Goal: Find specific page/section: Find specific page/section

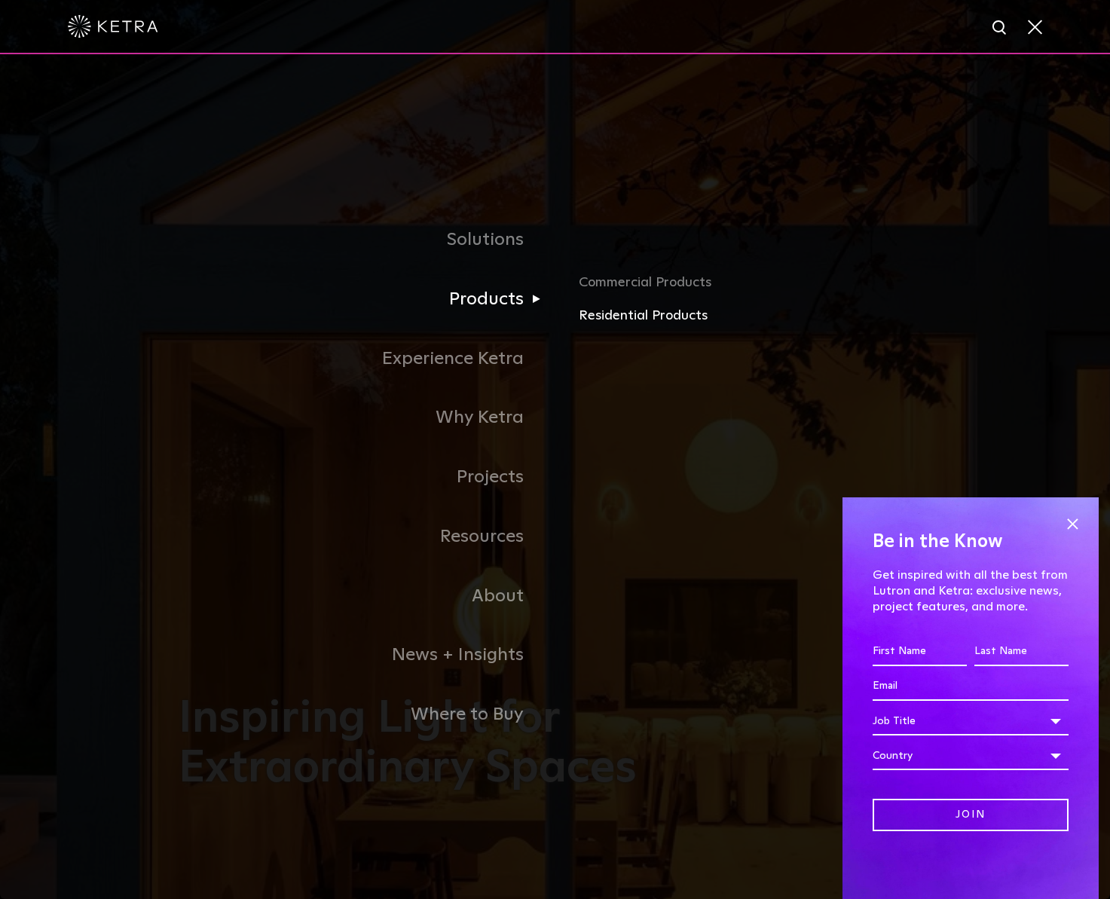
click at [599, 316] on link "Residential Products" at bounding box center [755, 316] width 353 height 22
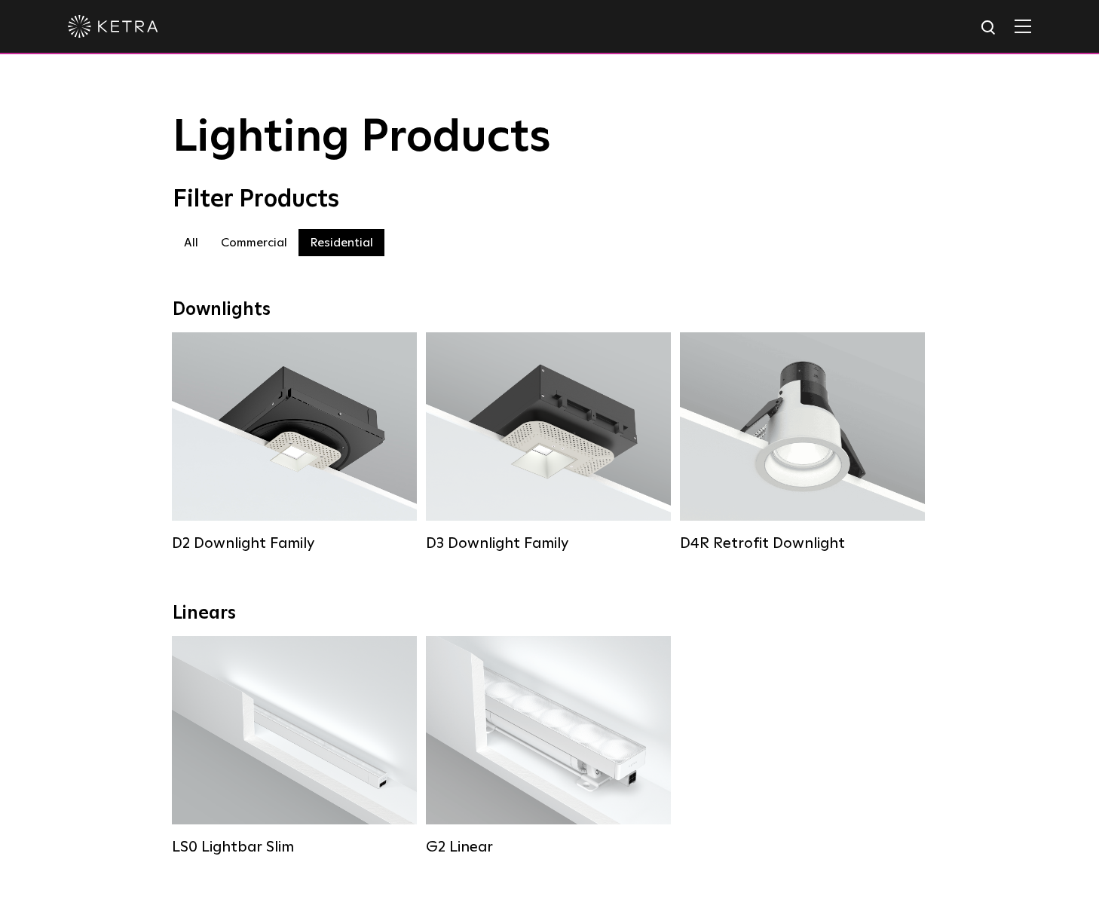
click at [251, 247] on label "Commercial" at bounding box center [253, 242] width 89 height 27
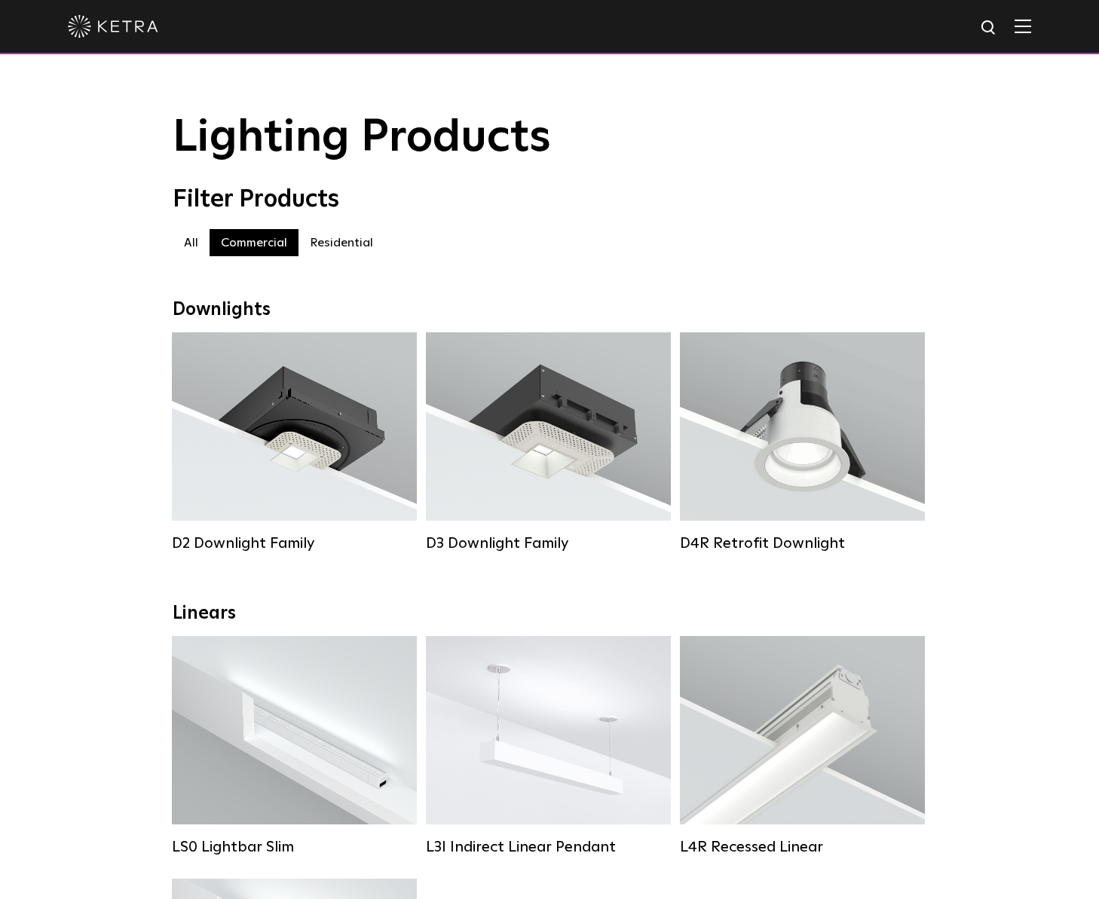
click at [998, 30] on img at bounding box center [988, 28] width 19 height 19
type input "rania"
click at [941, 17] on button "Search" at bounding box center [952, 28] width 23 height 23
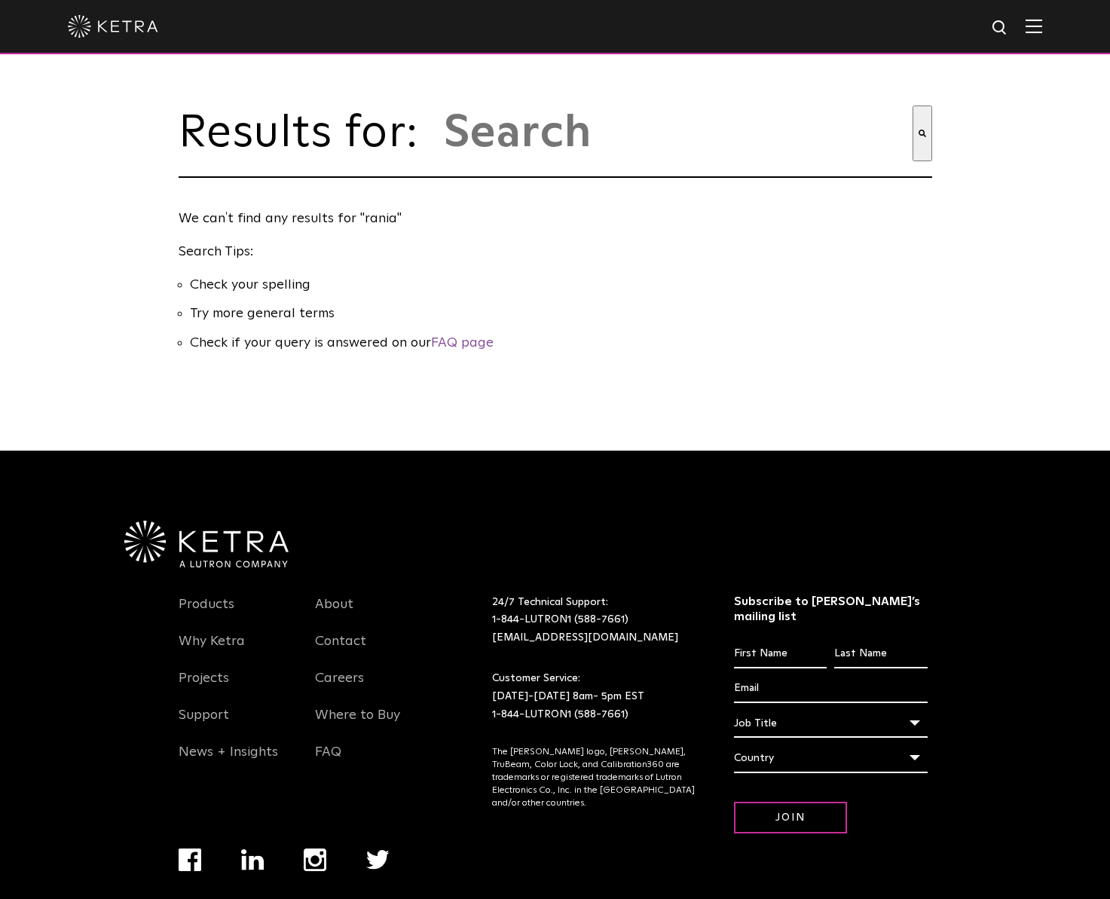
type input "rania"
